Goal: Task Accomplishment & Management: Use online tool/utility

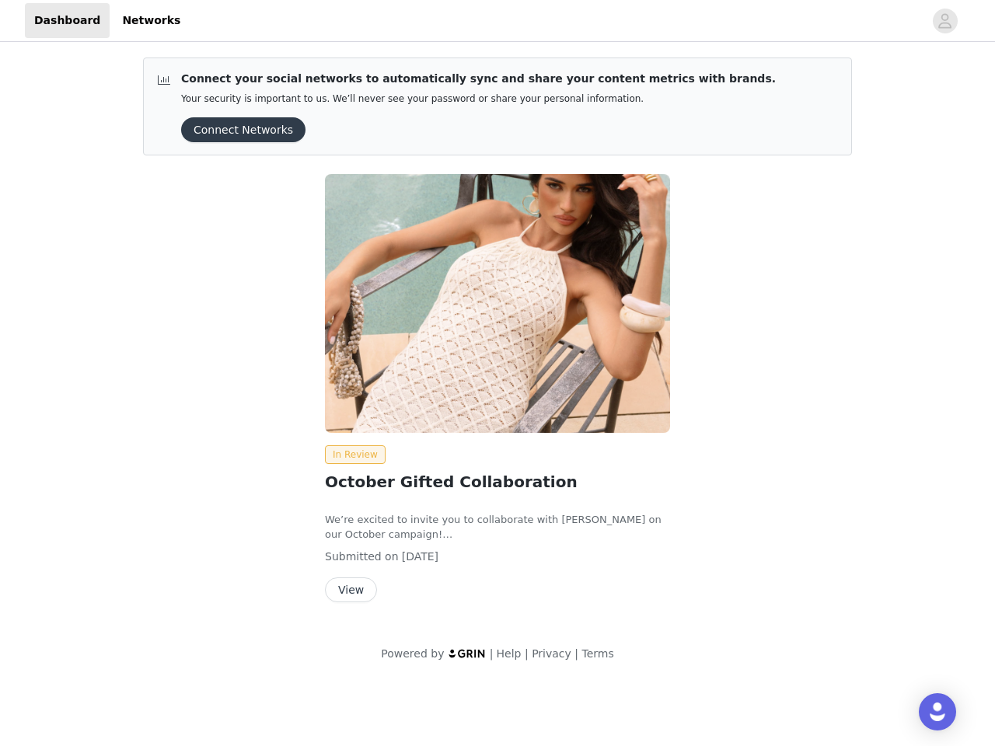
click at [498, 341] on img at bounding box center [497, 303] width 345 height 259
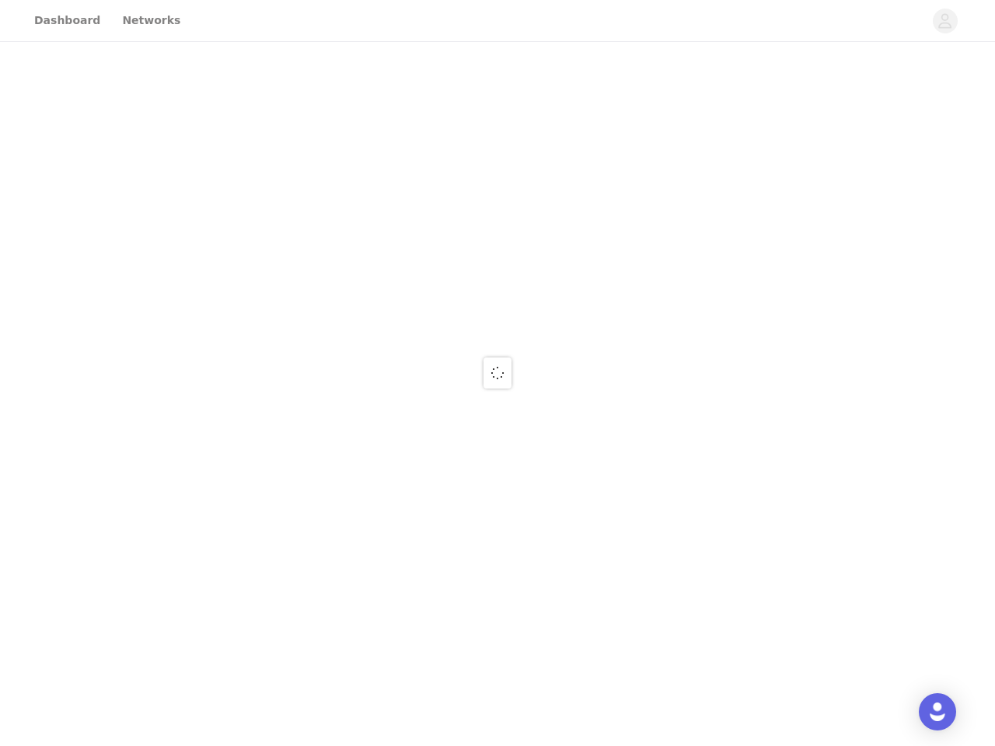
click at [945, 21] on div at bounding box center [497, 373] width 995 height 746
click at [238, 130] on div at bounding box center [497, 373] width 995 height 746
click at [498, 303] on div at bounding box center [497, 373] width 995 height 746
click at [352, 455] on div at bounding box center [497, 373] width 995 height 746
click at [350, 590] on div at bounding box center [497, 373] width 995 height 746
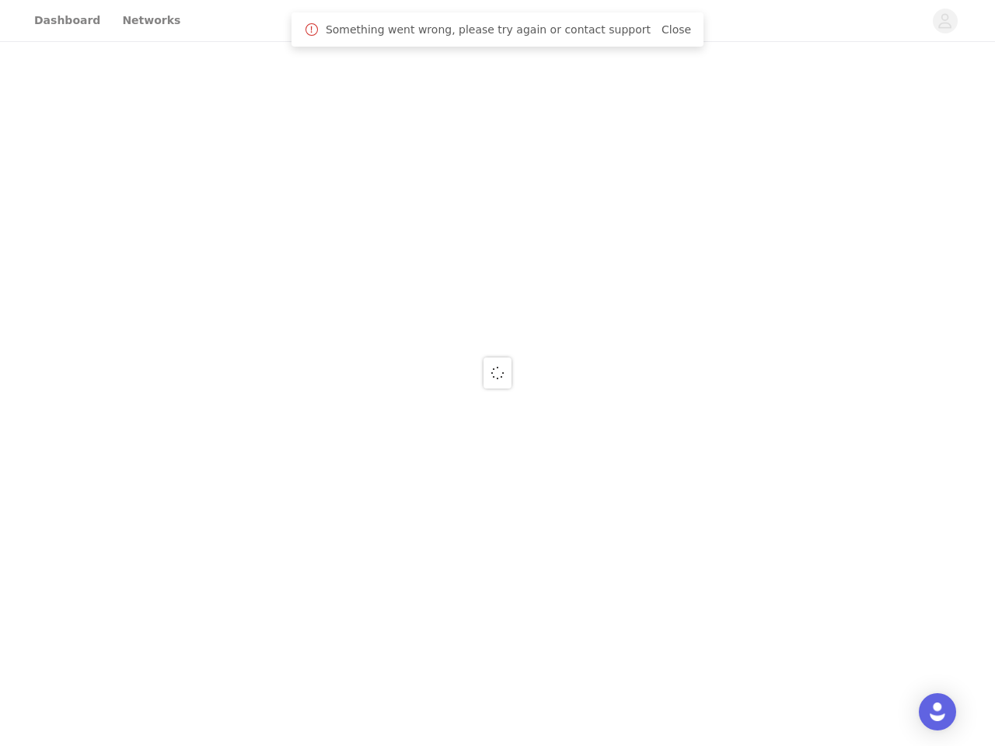
click at [938, 712] on img "Open Intercom Messenger" at bounding box center [937, 712] width 19 height 19
